Goal: Task Accomplishment & Management: Manage account settings

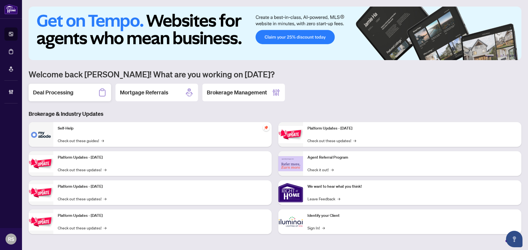
click at [69, 94] on h2 "Deal Processing" at bounding box center [53, 93] width 40 height 8
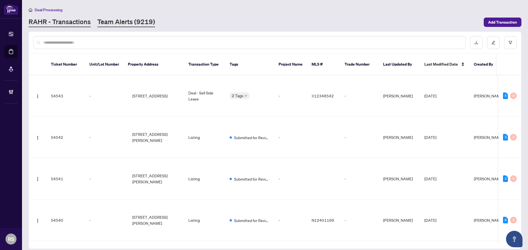
click at [123, 23] on link "Team Alerts (9219)" at bounding box center [126, 22] width 58 height 10
